Goal: Information Seeking & Learning: Learn about a topic

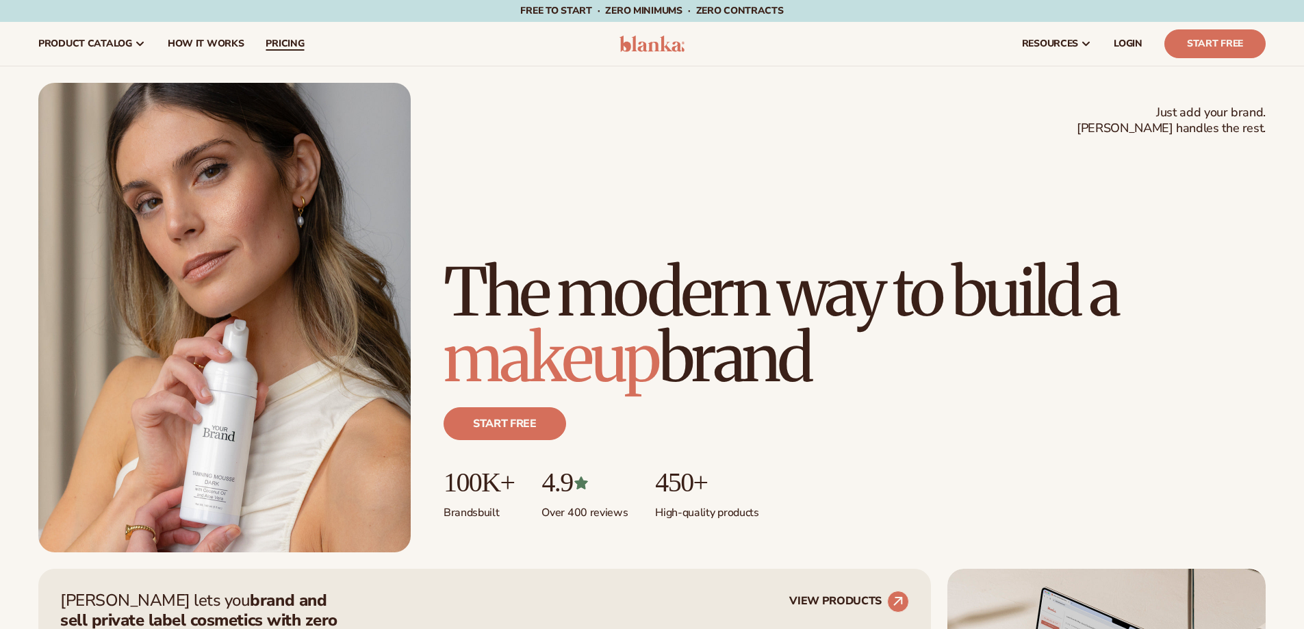
click at [292, 50] on link "pricing" at bounding box center [285, 44] width 60 height 44
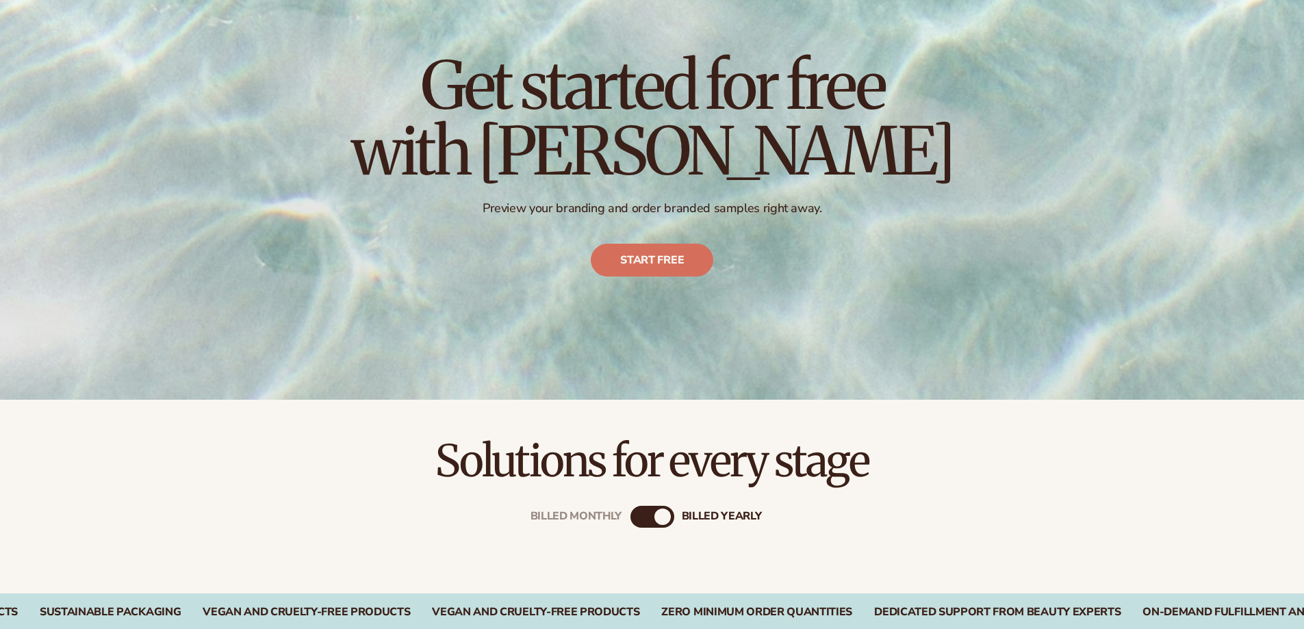
scroll to position [411, 0]
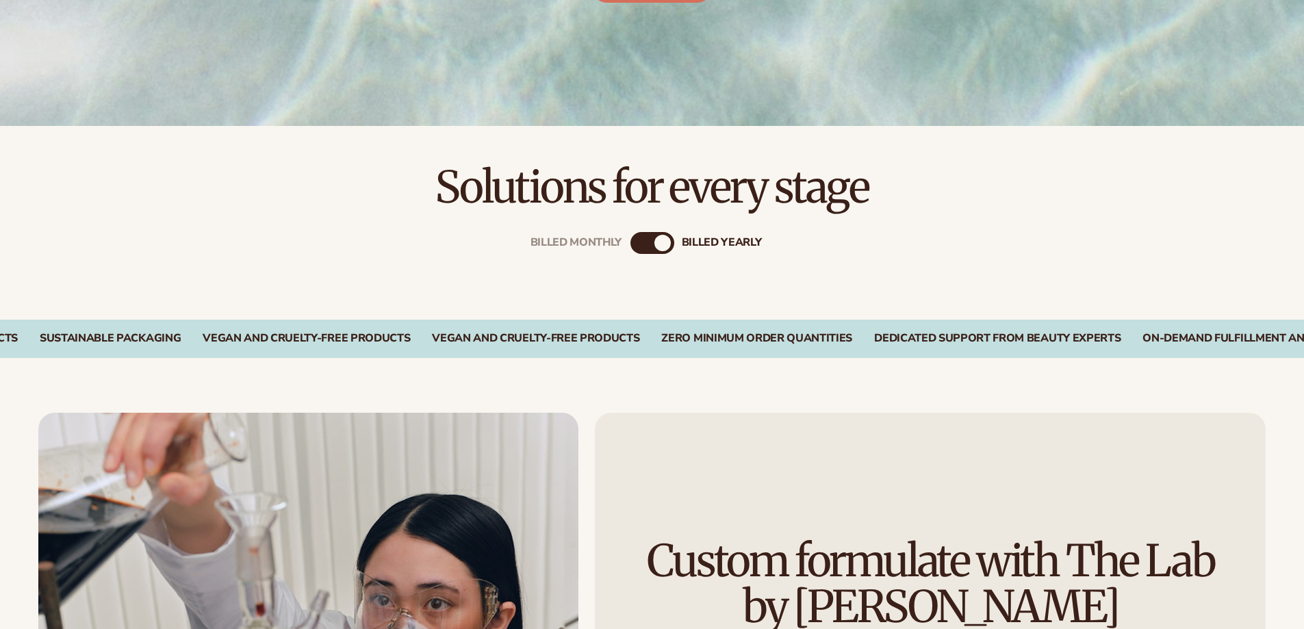
click at [652, 248] on div "Billed Monthly billed Yearly" at bounding box center [652, 243] width 44 height 22
click at [659, 240] on div "billed Yearly" at bounding box center [662, 243] width 16 height 16
click at [637, 245] on div "Billed Monthly" at bounding box center [638, 243] width 16 height 16
click at [636, 245] on div "Billed Monthly" at bounding box center [641, 243] width 16 height 16
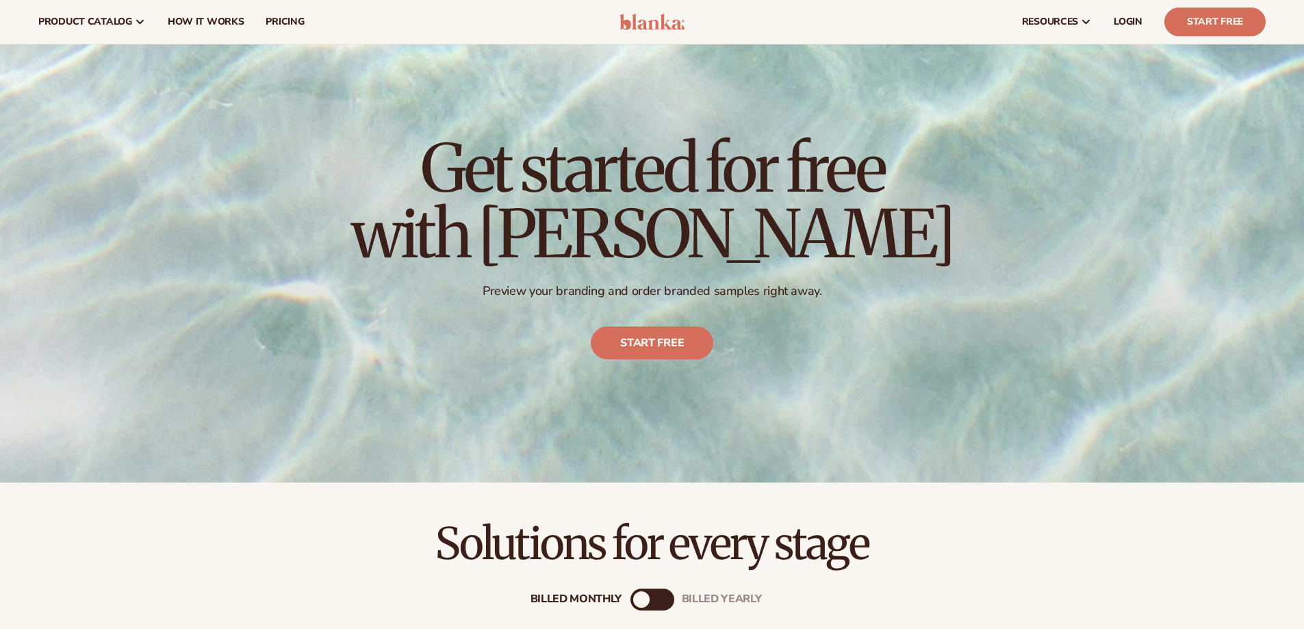
scroll to position [0, 0]
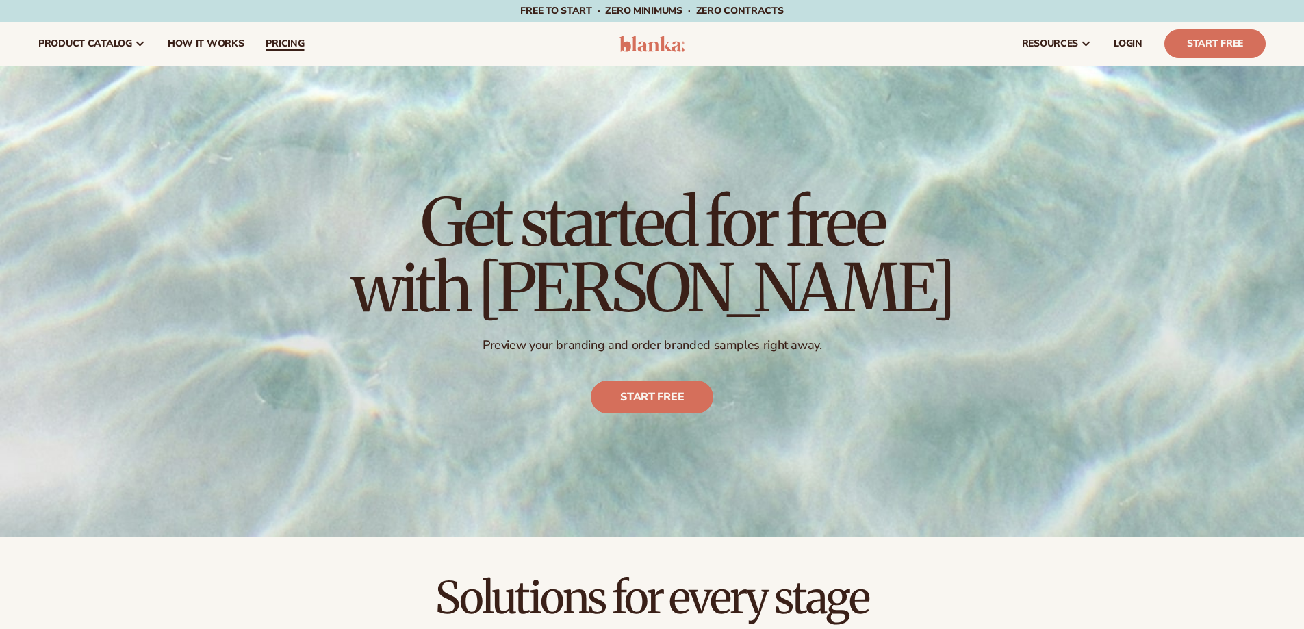
click at [290, 41] on span "pricing" at bounding box center [285, 43] width 38 height 11
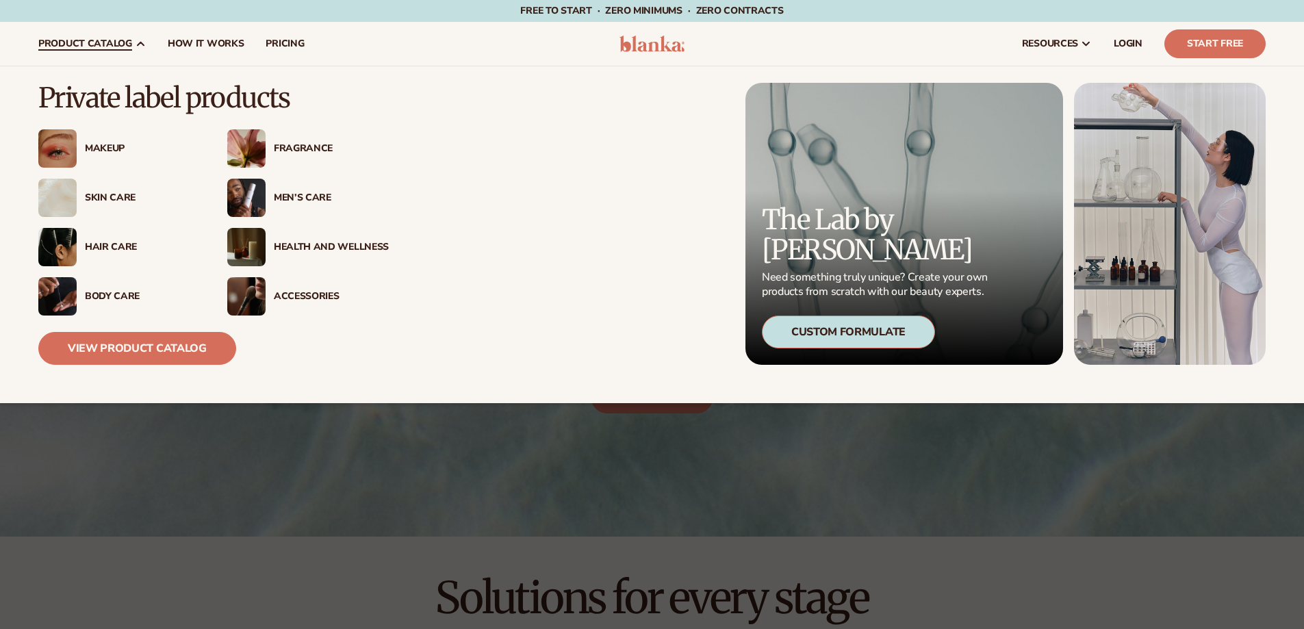
click at [92, 143] on div "Makeup" at bounding box center [142, 149] width 115 height 12
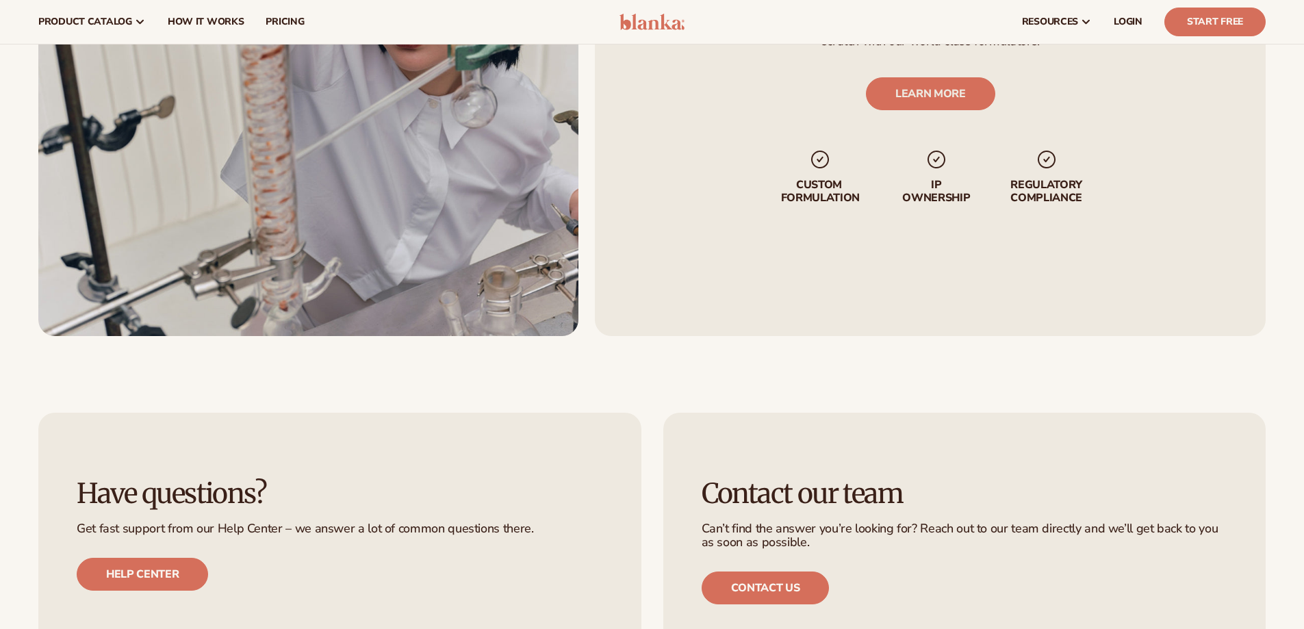
scroll to position [1916, 0]
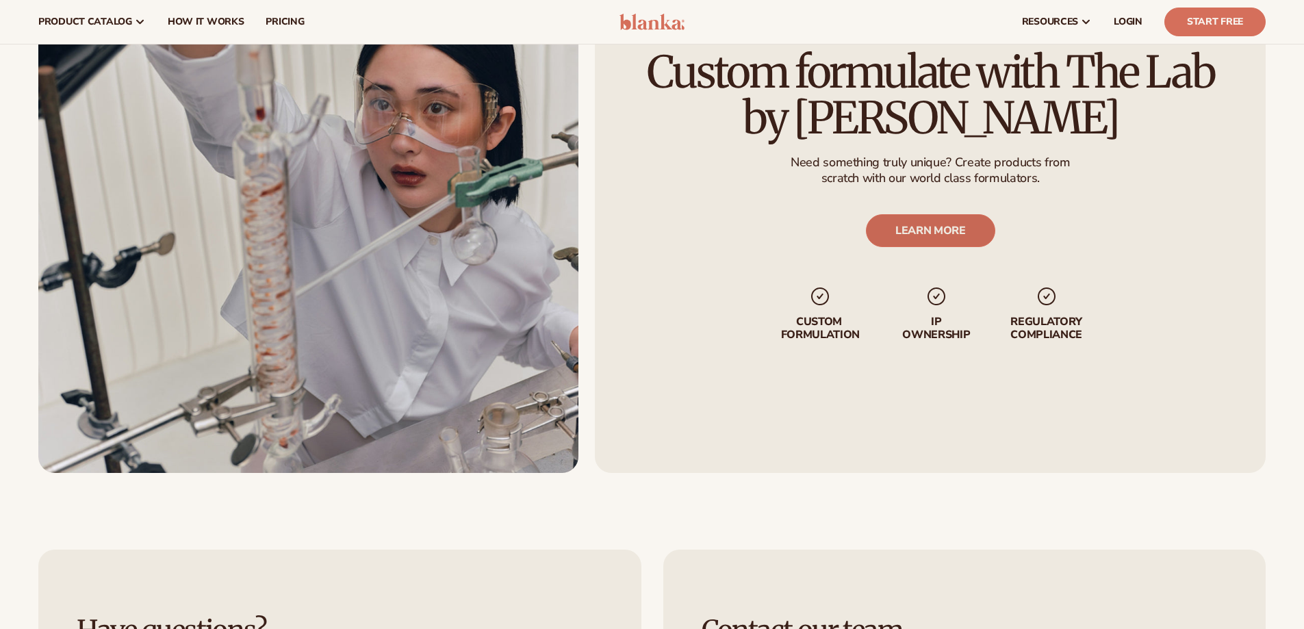
click at [944, 235] on link "LEARN MORE" at bounding box center [929, 230] width 129 height 33
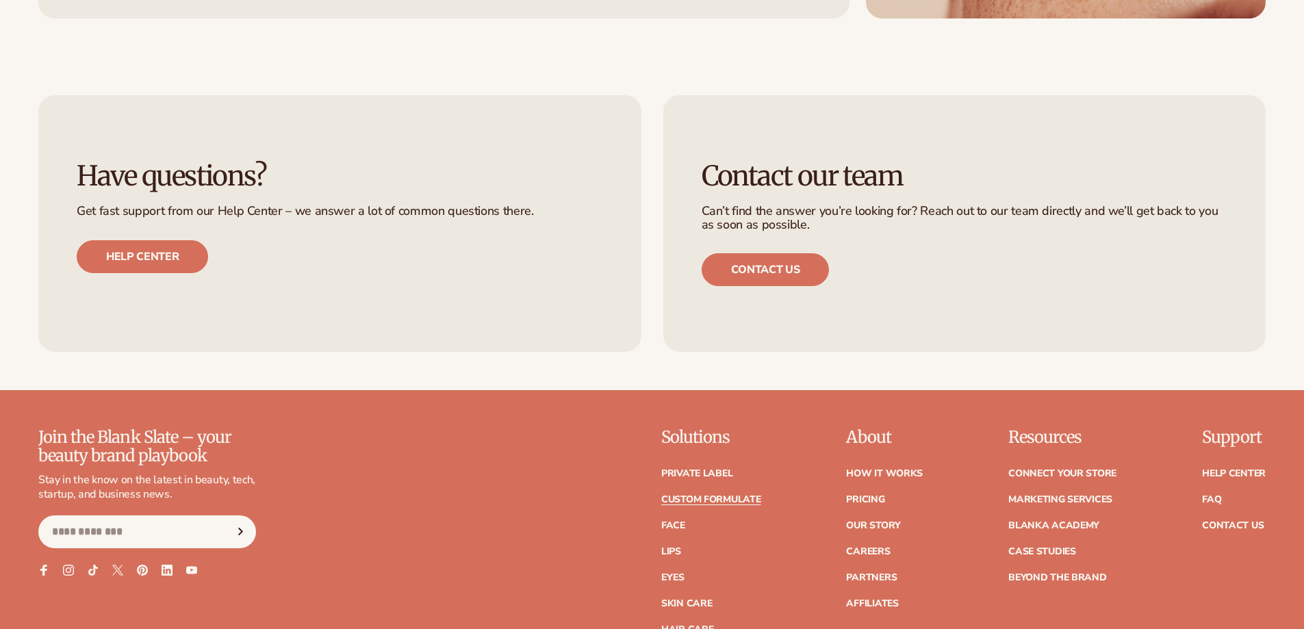
scroll to position [2053, 0]
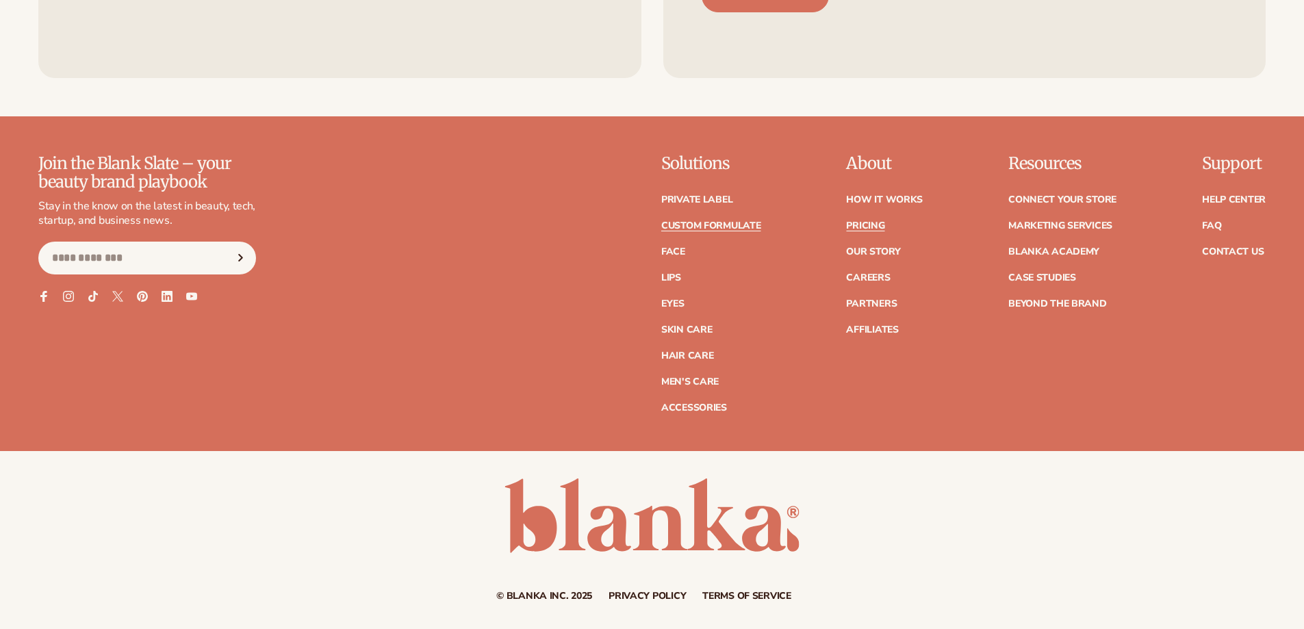
click at [867, 226] on link "Pricing" at bounding box center [865, 226] width 38 height 10
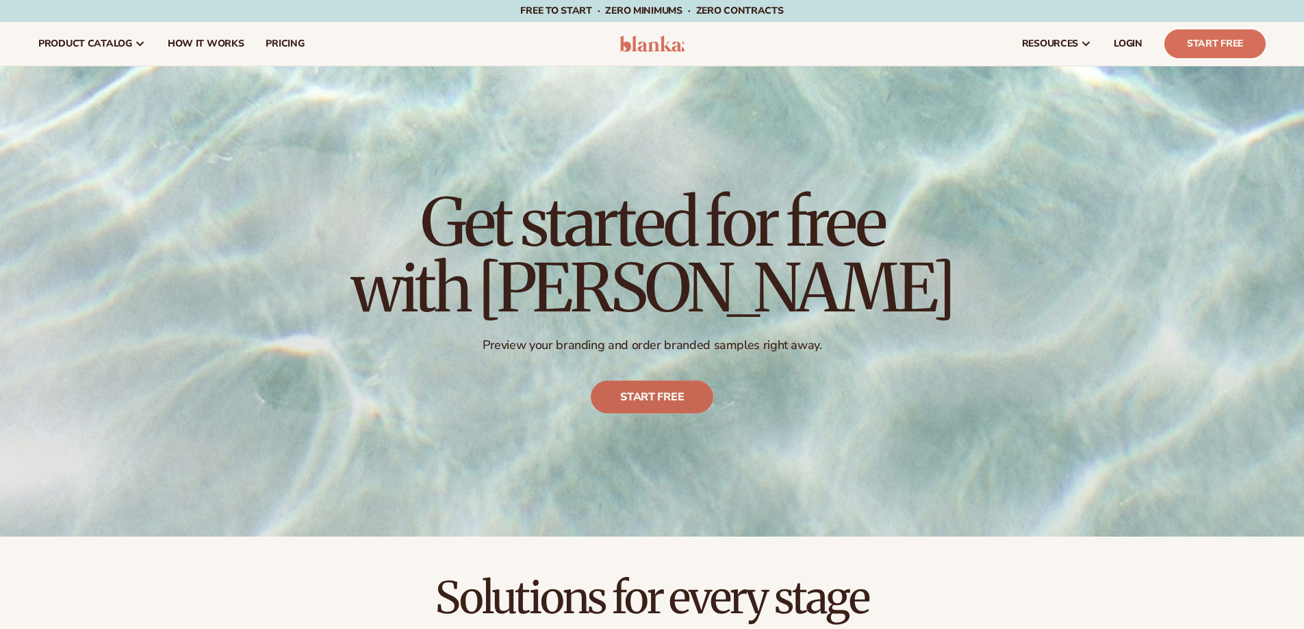
click at [656, 400] on link "Start free" at bounding box center [652, 397] width 123 height 33
click at [1207, 41] on link "Start Free" at bounding box center [1214, 43] width 101 height 29
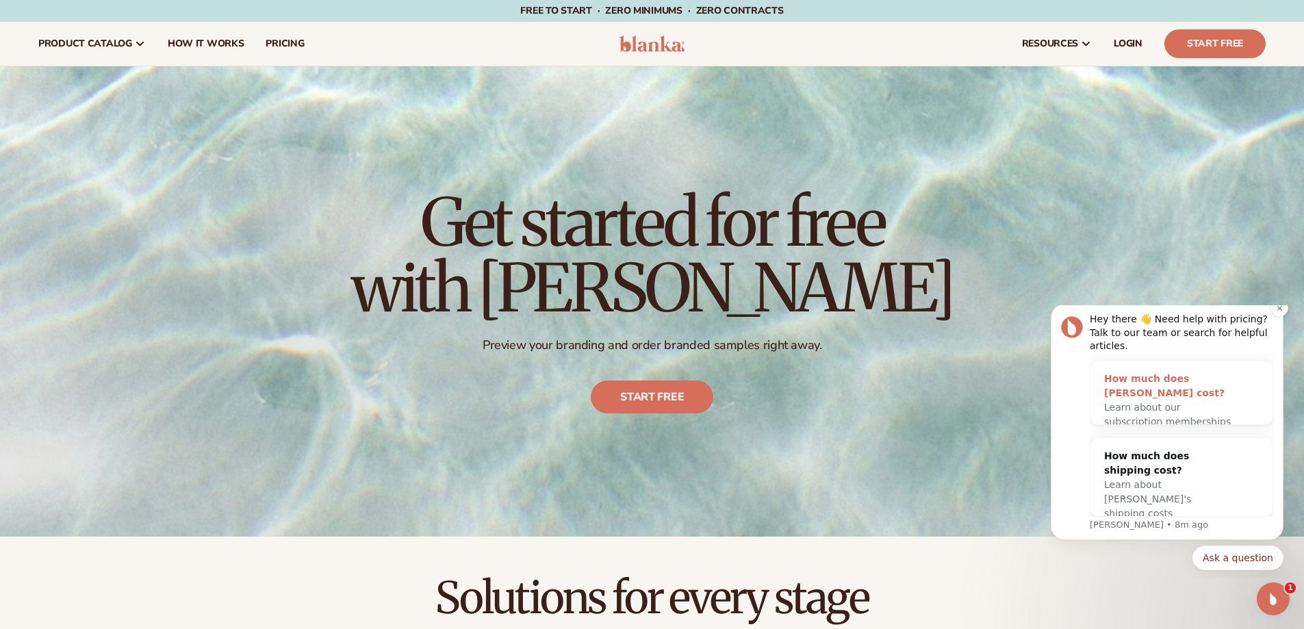
click at [1156, 384] on div "How much does [PERSON_NAME] cost?" at bounding box center [1167, 386] width 127 height 29
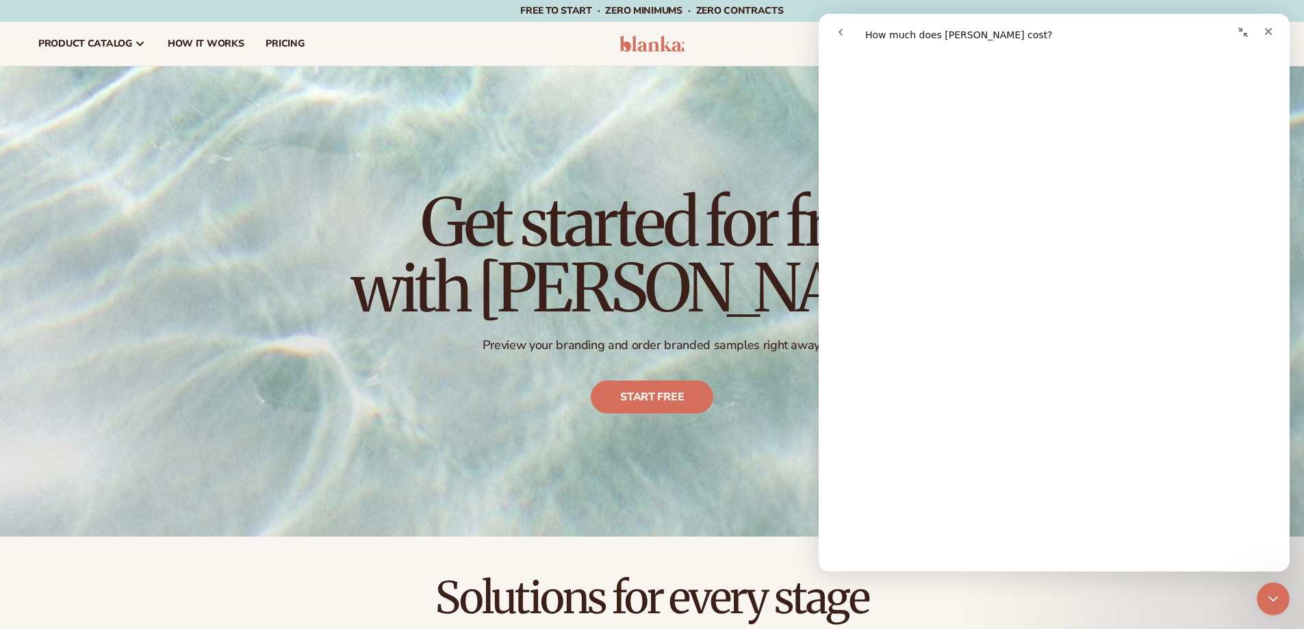
scroll to position [411, 0]
